Goal: Task Accomplishment & Management: Complete application form

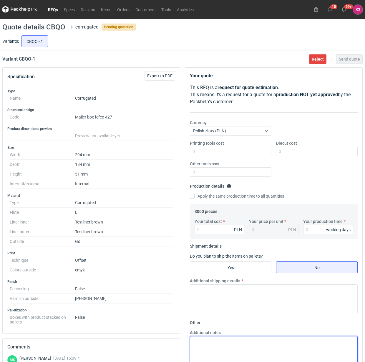
click at [213, 336] on div "Additional notes" at bounding box center [273, 347] width 172 height 35
paste textarea "wykrojnik: istniejący - 2uż"
type textarea "wykrojnik: istniejący - 2uż"
click at [192, 196] on input "Apply the same production time to all quantities" at bounding box center [192, 196] width 5 height 5
checkbox input "true"
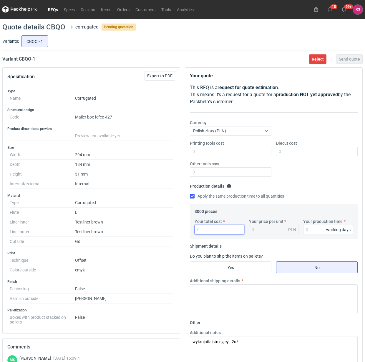
click at [211, 228] on input "Your total cost" at bounding box center [219, 229] width 50 height 9
type input "4590"
type input "1.53"
type input "4590"
click at [313, 231] on input "Your production time" at bounding box center [328, 229] width 50 height 9
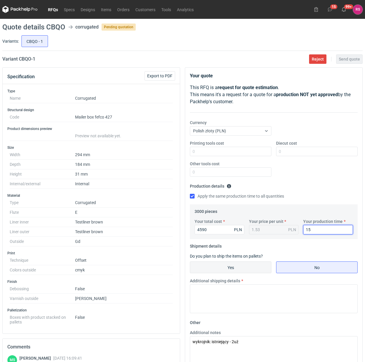
type input "15"
click at [227, 269] on input "Yes" at bounding box center [230, 267] width 81 height 11
radio input "true"
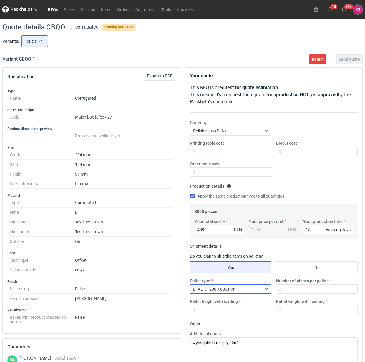
click at [259, 289] on div "EPAL1, 1200 x 800 mm" at bounding box center [225, 289] width 71 height 8
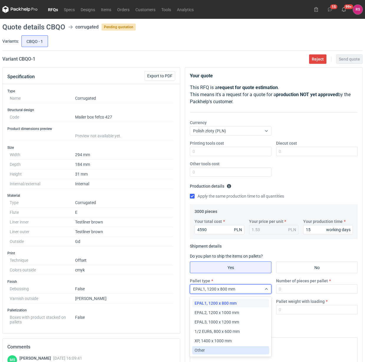
click at [208, 351] on div "Other" at bounding box center [230, 350] width 72 height 6
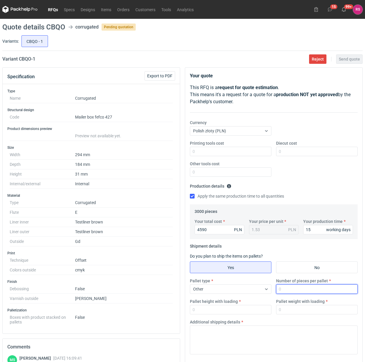
click at [296, 289] on input "Number of pieces per pallet" at bounding box center [316, 288] width 81 height 9
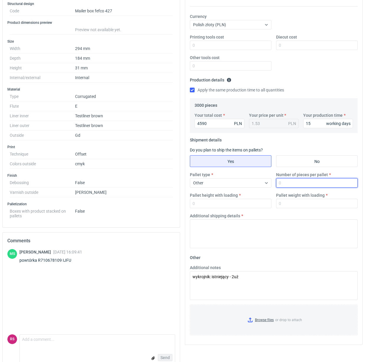
scroll to position [110, 0]
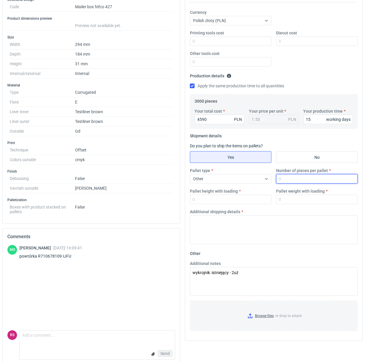
click at [306, 177] on input "Number of pieces per pallet" at bounding box center [316, 178] width 81 height 9
type input "3000"
type input "1800"
type input "250"
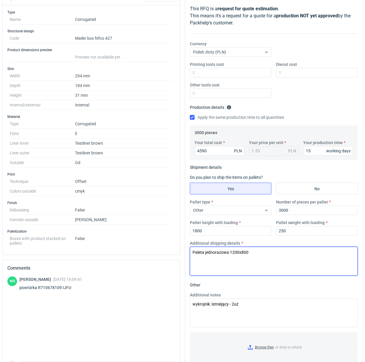
scroll to position [0, 0]
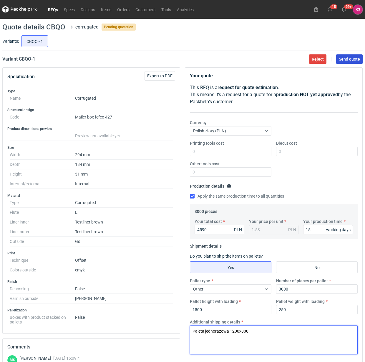
type textarea "Paleta jednorazowa 1200x800"
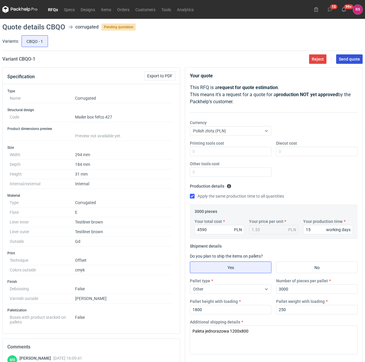
click at [348, 60] on span "Send quote" at bounding box center [348, 59] width 21 height 4
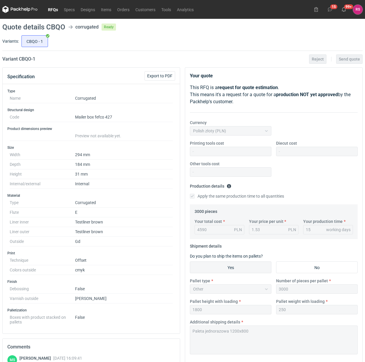
click at [53, 9] on link "RFQs" at bounding box center [53, 9] width 16 height 7
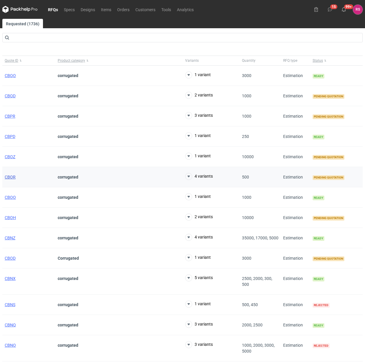
click at [11, 177] on span "CBOR" at bounding box center [10, 177] width 11 height 5
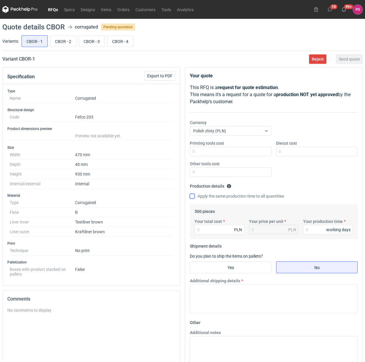
click at [192, 196] on input "Apply the same production time to all quantities" at bounding box center [192, 196] width 5 height 5
checkbox input "true"
click at [219, 231] on input "Your total cost" at bounding box center [219, 229] width 50 height 9
click at [216, 227] on input "Your total cost" at bounding box center [219, 229] width 50 height 9
type input "14"
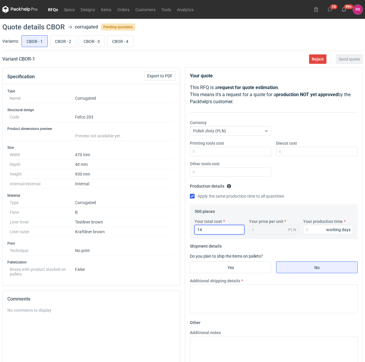
type input "0.03"
type input "1465"
type input "2.93"
type input "1465"
type input "10"
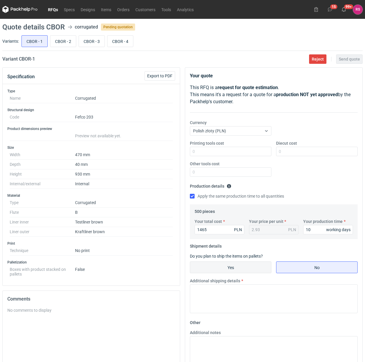
click at [236, 267] on input "Yes" at bounding box center [230, 267] width 81 height 11
radio input "true"
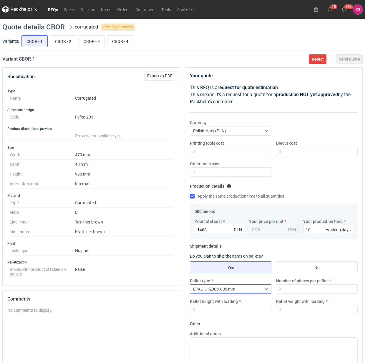
click at [266, 291] on icon at bounding box center [266, 289] width 5 height 5
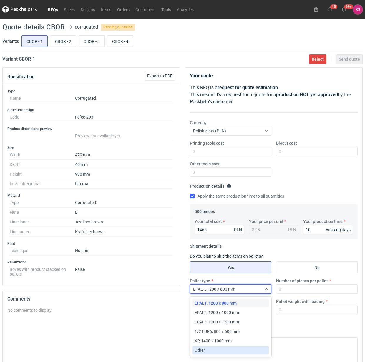
click at [208, 352] on div "Other" at bounding box center [230, 350] width 72 height 6
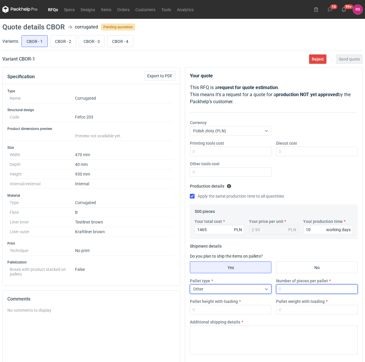
click at [301, 290] on input "Number of pieces per pallet" at bounding box center [316, 288] width 81 height 9
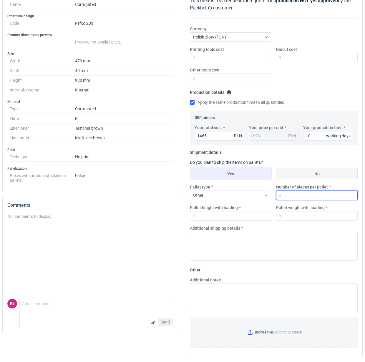
scroll to position [95, 0]
click at [303, 195] on input "Number of pieces per pallet" at bounding box center [316, 195] width 81 height 9
type input "300"
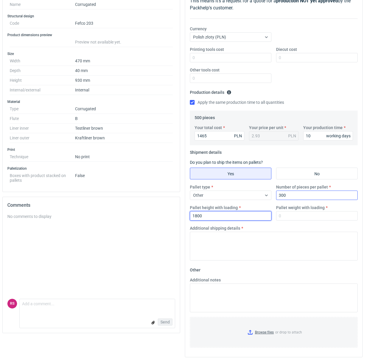
type input "1800"
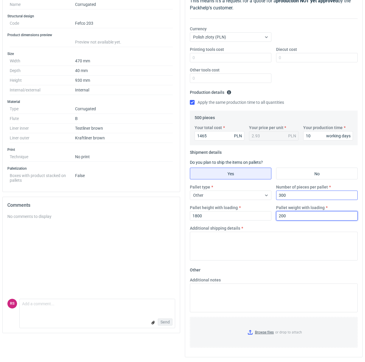
type input "200"
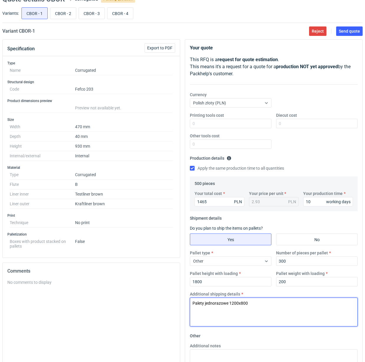
scroll to position [21, 0]
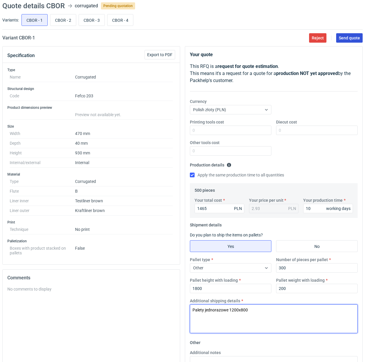
type textarea "Palety jednorazowe 1200x800"
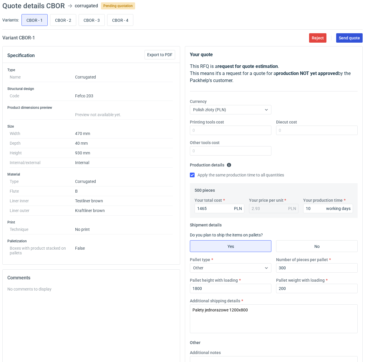
click at [346, 39] on span "Send quote" at bounding box center [348, 38] width 21 height 4
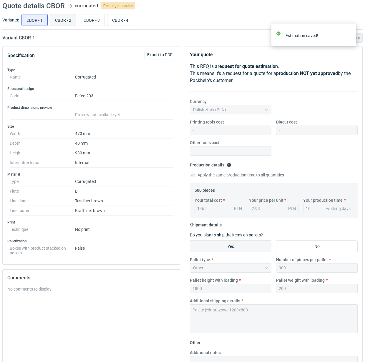
click at [66, 21] on input "CBOR - 2" at bounding box center [63, 19] width 26 height 11
radio input "true"
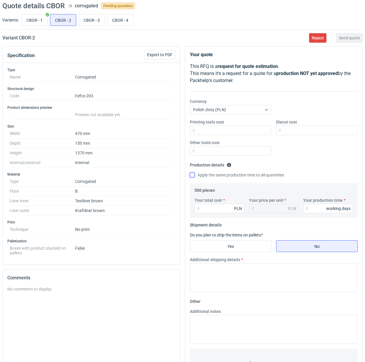
click at [192, 174] on input "Apply the same production time to all quantities" at bounding box center [192, 175] width 5 height 5
checkbox input "true"
click at [213, 206] on input "Your total cost" at bounding box center [219, 208] width 50 height 9
type input "2065"
type input "4.13"
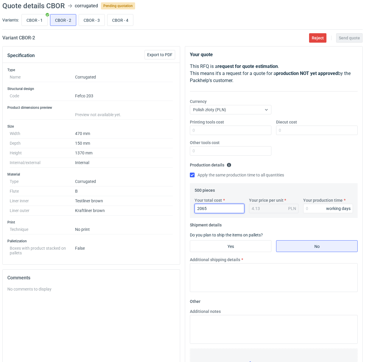
type input "2065"
type input "10"
click at [236, 243] on input "Yes" at bounding box center [230, 246] width 81 height 11
radio input "true"
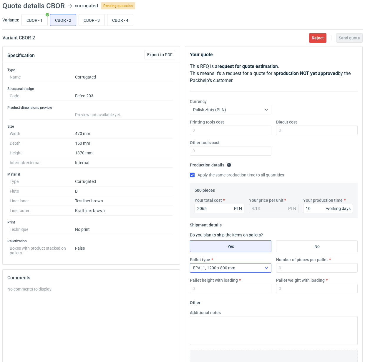
click at [249, 268] on div "EPAL1, 1200 x 800 mm" at bounding box center [225, 268] width 71 height 8
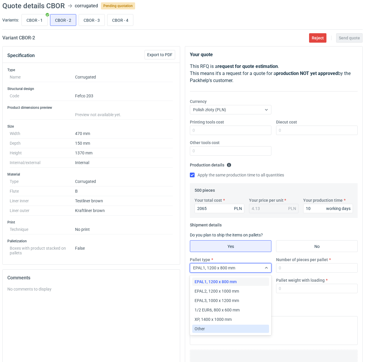
click at [210, 330] on div "Other" at bounding box center [230, 329] width 72 height 6
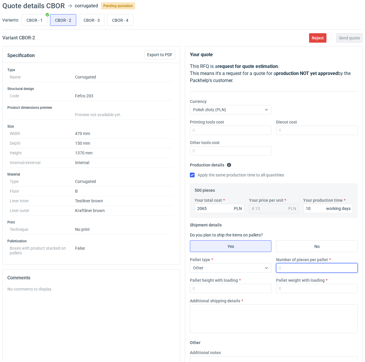
click at [305, 268] on input "Number of pieces per pallet" at bounding box center [316, 267] width 81 height 9
type input "300"
type input "1800"
type input "250"
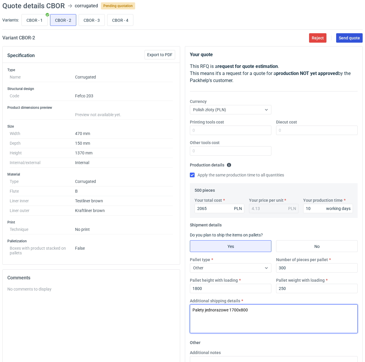
type textarea "Palety jednorazowe 1700x800"
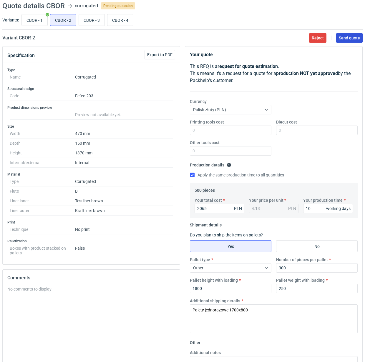
click at [349, 39] on span "Send quote" at bounding box center [348, 38] width 21 height 4
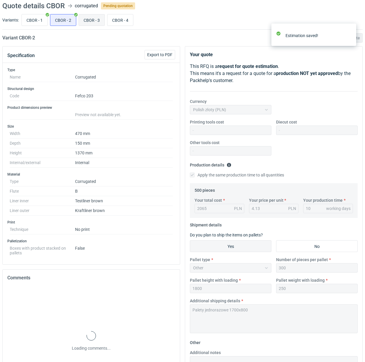
click at [92, 20] on input "CBOR - 3" at bounding box center [92, 19] width 26 height 11
radio input "true"
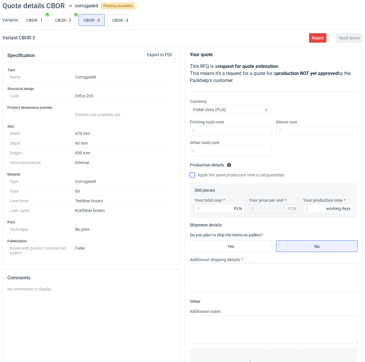
click at [193, 175] on input "Apply the same production time to all quantities" at bounding box center [192, 175] width 5 height 5
checkbox input "true"
click at [216, 208] on input "Your total cost" at bounding box center [219, 208] width 50 height 9
click at [219, 209] on input "Your total cost" at bounding box center [219, 208] width 50 height 9
type input "2245"
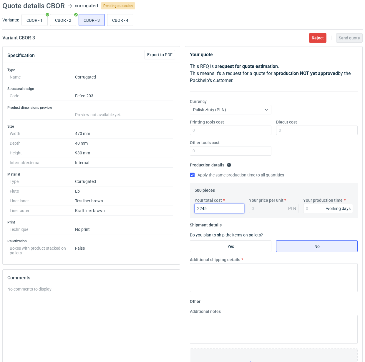
type input "4.49"
type input "2245"
type input "10"
click at [241, 245] on input "Yes" at bounding box center [230, 246] width 81 height 11
radio input "true"
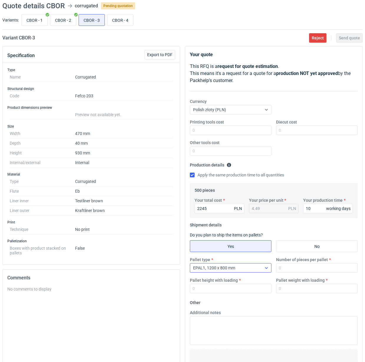
click at [258, 270] on div "EPAL1, 1200 x 800 mm" at bounding box center [225, 268] width 71 height 8
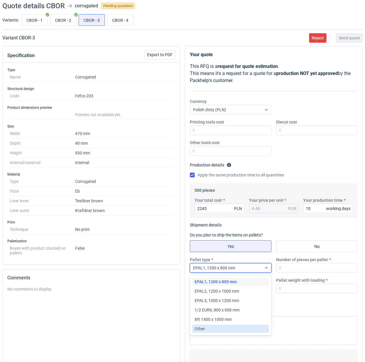
click at [206, 328] on div "Other" at bounding box center [230, 329] width 72 height 6
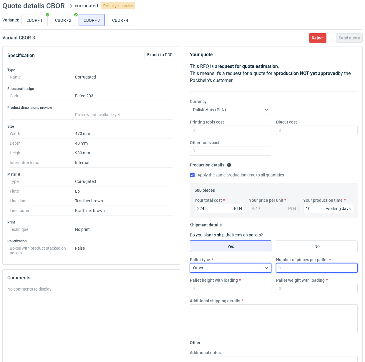
click at [303, 268] on input "Number of pieces per pallet" at bounding box center [316, 267] width 81 height 9
type input "1"
type input "200"
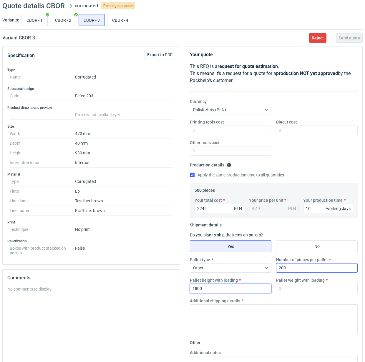
type input "1800"
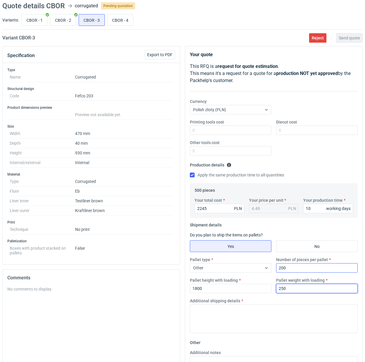
type input "250"
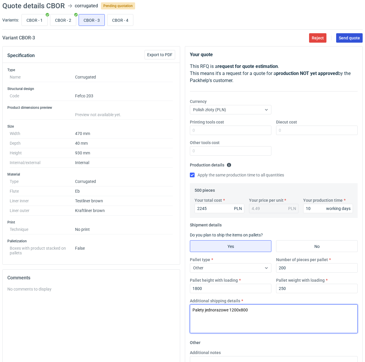
type textarea "Palety jednorazowe 1200x800"
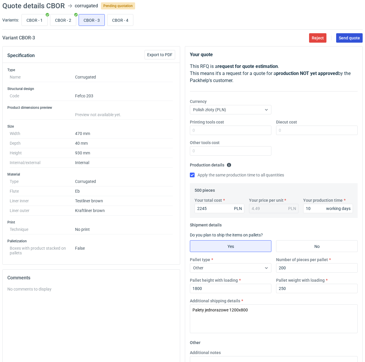
click at [348, 39] on span "Send quote" at bounding box center [348, 38] width 21 height 4
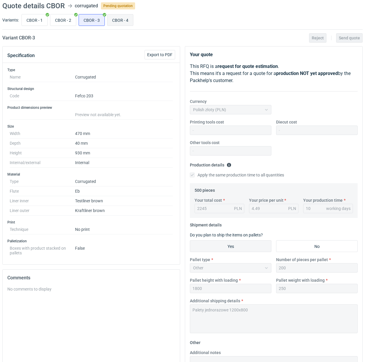
click at [123, 22] on input "CBOR - 4" at bounding box center [120, 19] width 26 height 11
radio input "true"
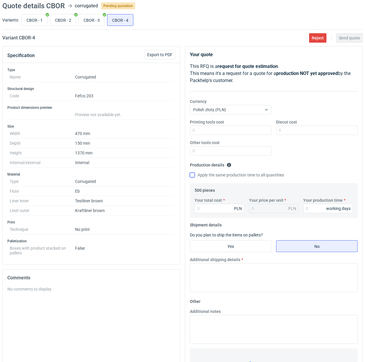
click at [191, 175] on input "Apply the same production time to all quantities" at bounding box center [192, 175] width 5 height 5
checkbox input "true"
click at [220, 209] on input "Your total cost" at bounding box center [219, 208] width 50 height 9
type input "2965"
type input "5.93"
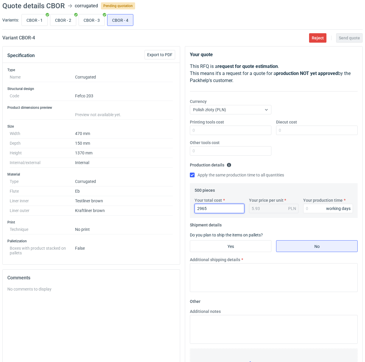
type input "2965"
type input "10"
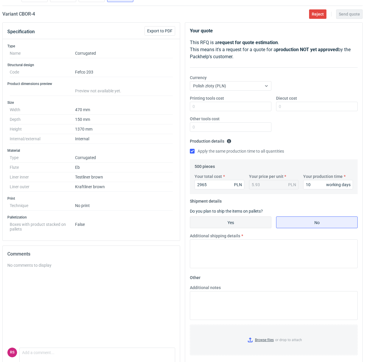
scroll to position [58, 0]
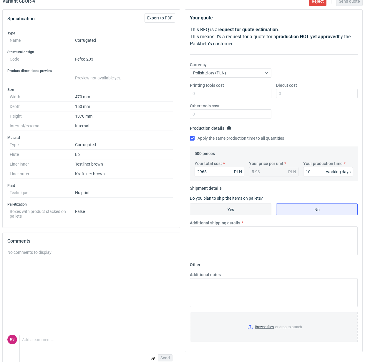
click at [245, 210] on input "Yes" at bounding box center [230, 209] width 81 height 11
radio input "true"
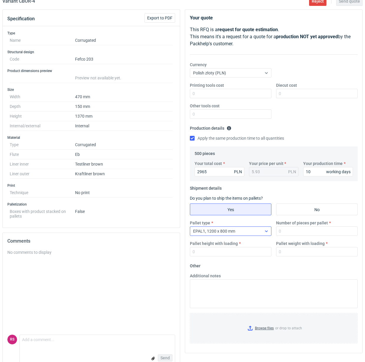
click at [244, 232] on div "EPAL1, 1200 x 800 mm" at bounding box center [225, 231] width 71 height 8
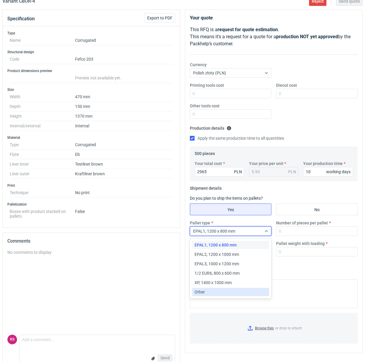
click at [212, 293] on div "Other" at bounding box center [230, 292] width 72 height 6
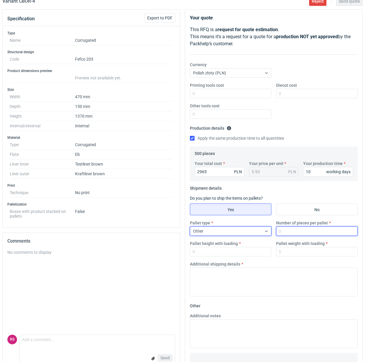
click at [301, 231] on input "Number of pieces per pallet" at bounding box center [316, 230] width 81 height 9
type input "200"
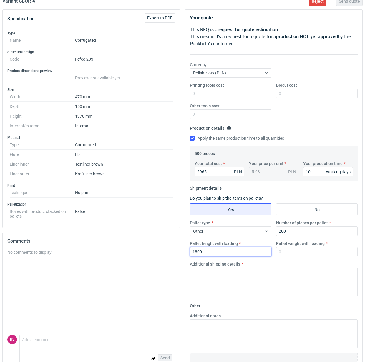
type input "1800"
type input "250"
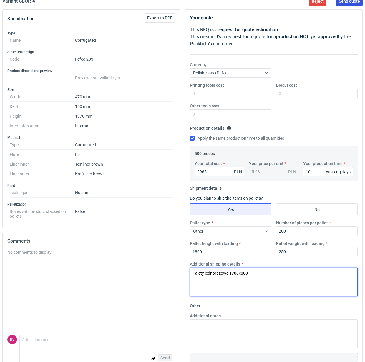
type textarea "Palety jednorazowe 1700x800"
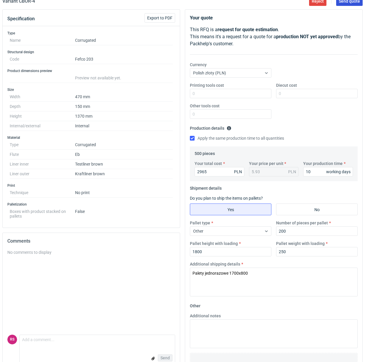
click at [352, 2] on span "Send quote" at bounding box center [348, 1] width 21 height 4
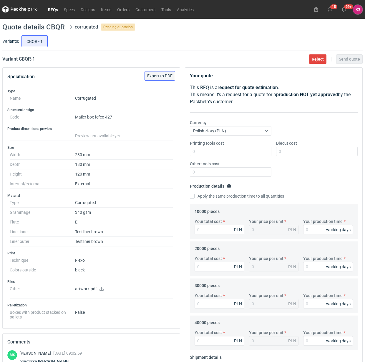
click at [159, 74] on span "Export to PDF" at bounding box center [159, 76] width 25 height 4
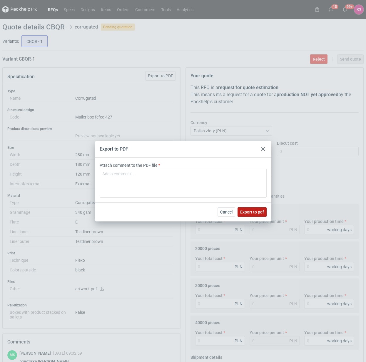
click at [252, 211] on span "Export to pdf" at bounding box center [252, 212] width 24 height 4
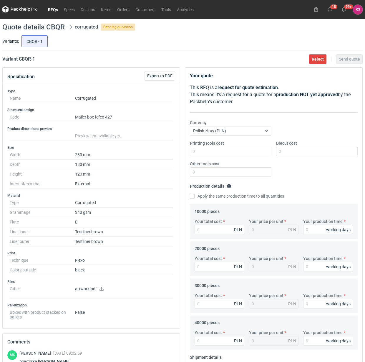
click at [99, 292] on link at bounding box center [101, 289] width 5 height 5
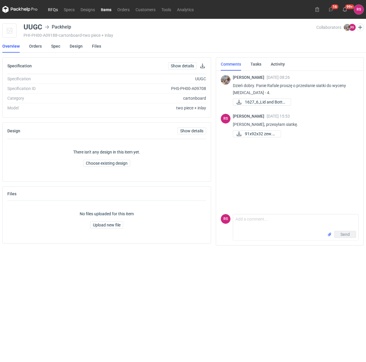
click at [53, 10] on link "RFQs" at bounding box center [53, 9] width 16 height 7
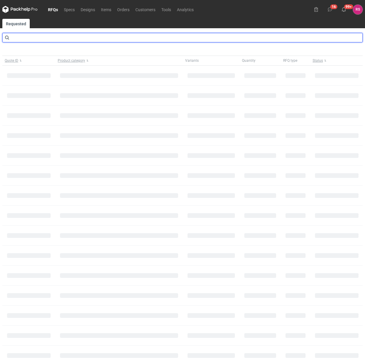
click at [49, 37] on input "text" at bounding box center [182, 37] width 360 height 9
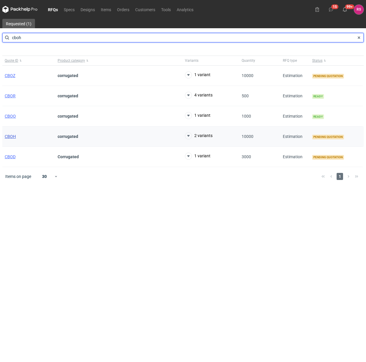
type input "cboh"
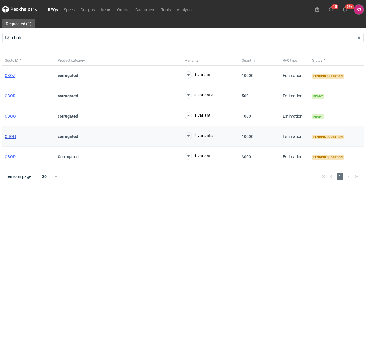
click at [12, 137] on span "CBOH" at bounding box center [10, 136] width 11 height 5
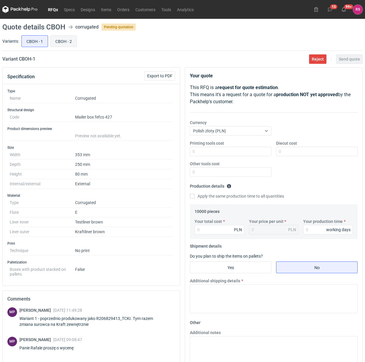
click at [66, 41] on input "CBOH - 2" at bounding box center [64, 41] width 26 height 11
radio input "true"
